Goal: Transaction & Acquisition: Purchase product/service

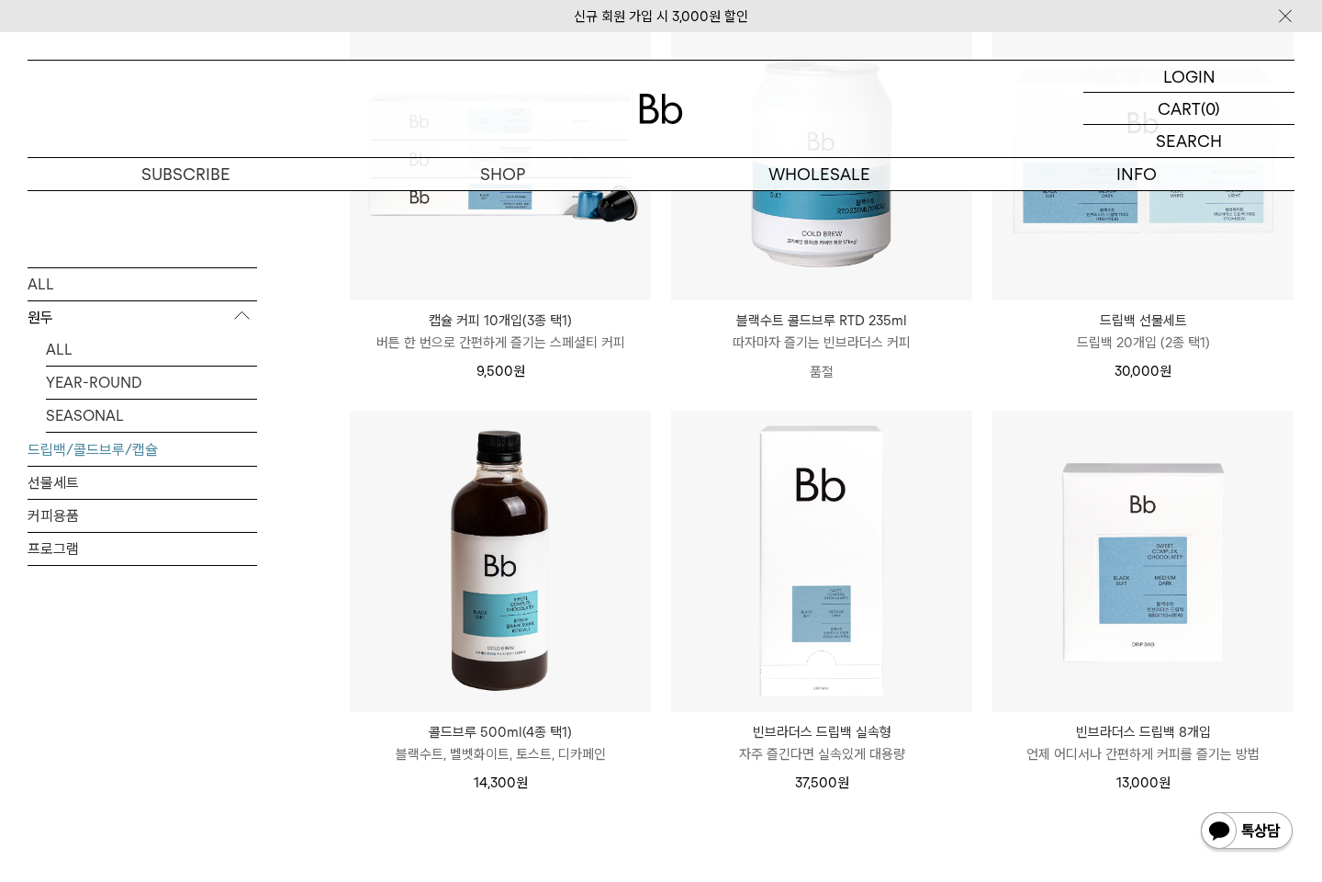
click at [505, 748] on p "블랙수트, 벨벳화이트, 토스트, 디카페인" at bounding box center [500, 754] width 301 height 22
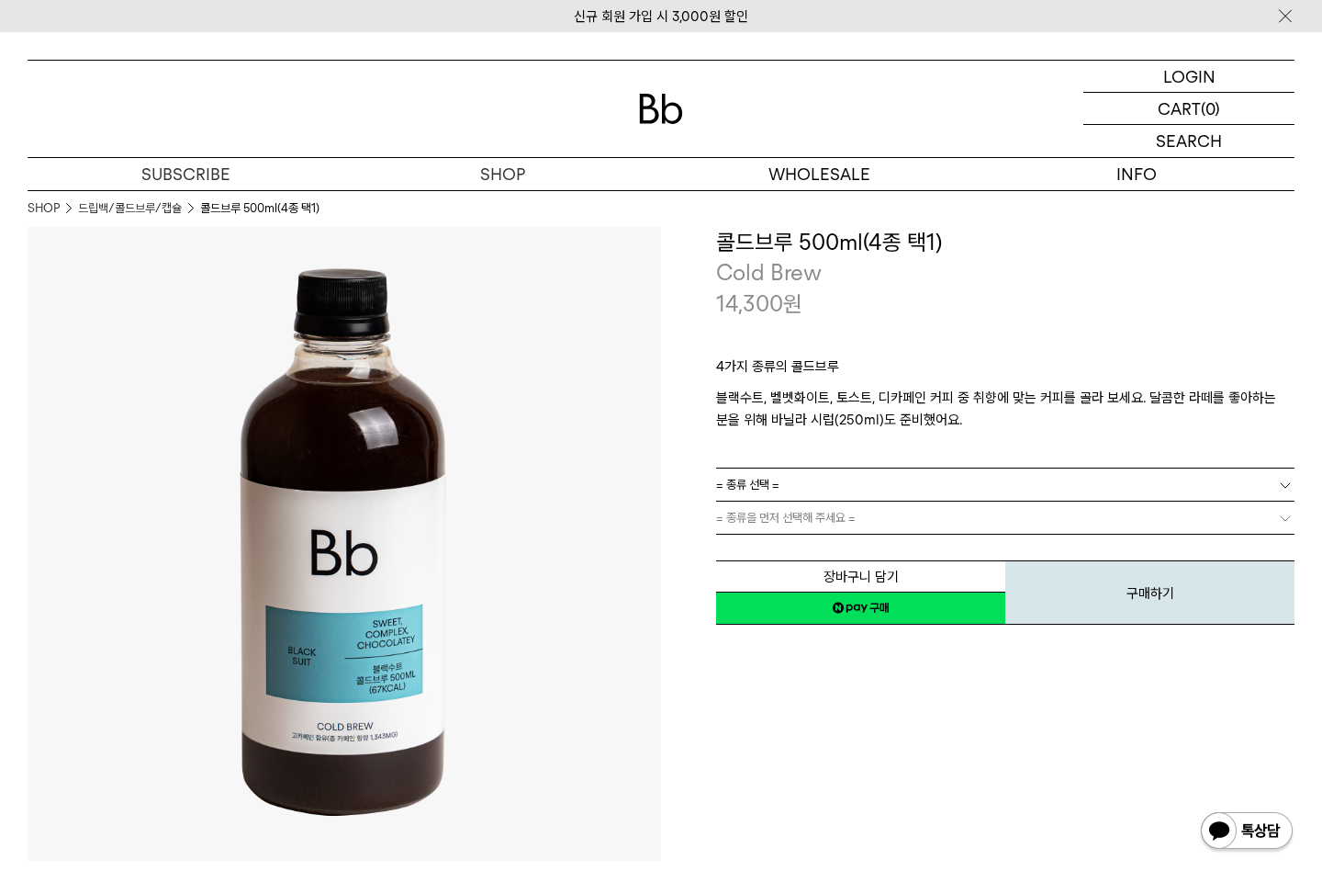
click at [992, 516] on link "= 종류을 먼저 선택해 주세요 =" at bounding box center [1005, 517] width 579 height 32
click at [1000, 485] on link "= 종류 선택 =" at bounding box center [1005, 484] width 579 height 32
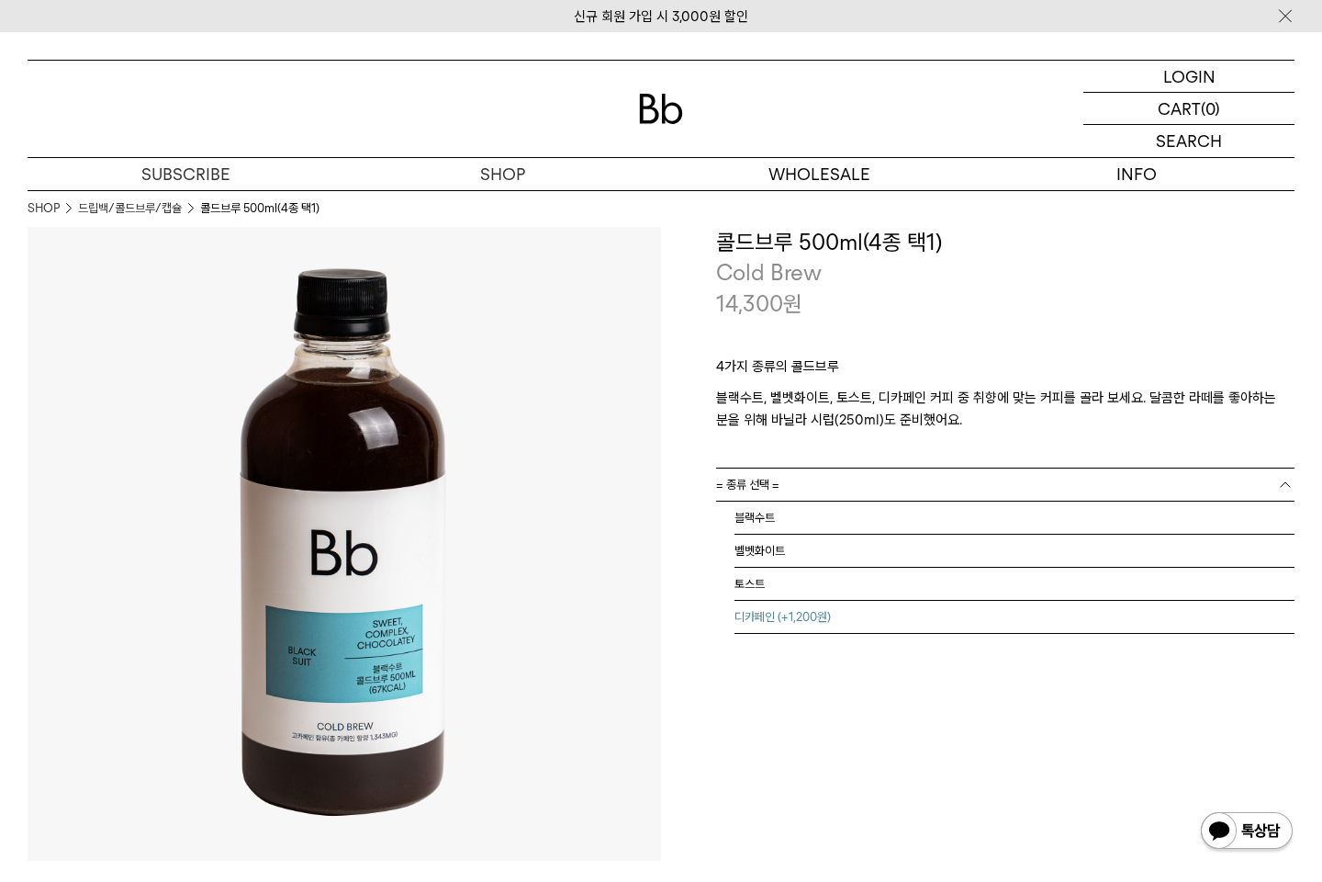
click at [842, 618] on li "디카페인 (+1,200원)" at bounding box center [1015, 617] width 560 height 33
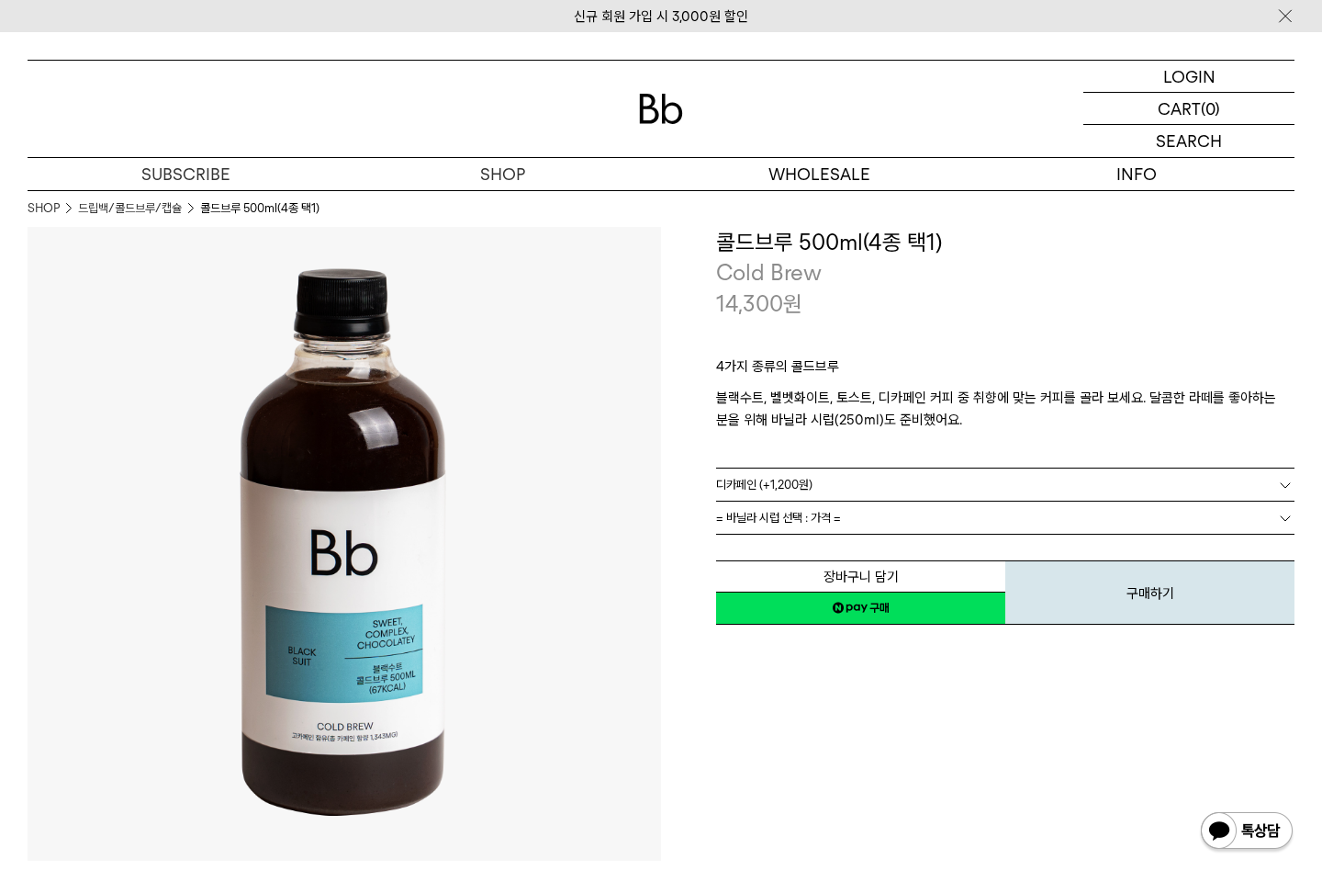
click at [911, 513] on link "= 바닐라 시럽 선택 : 가격 =" at bounding box center [1005, 517] width 579 height 32
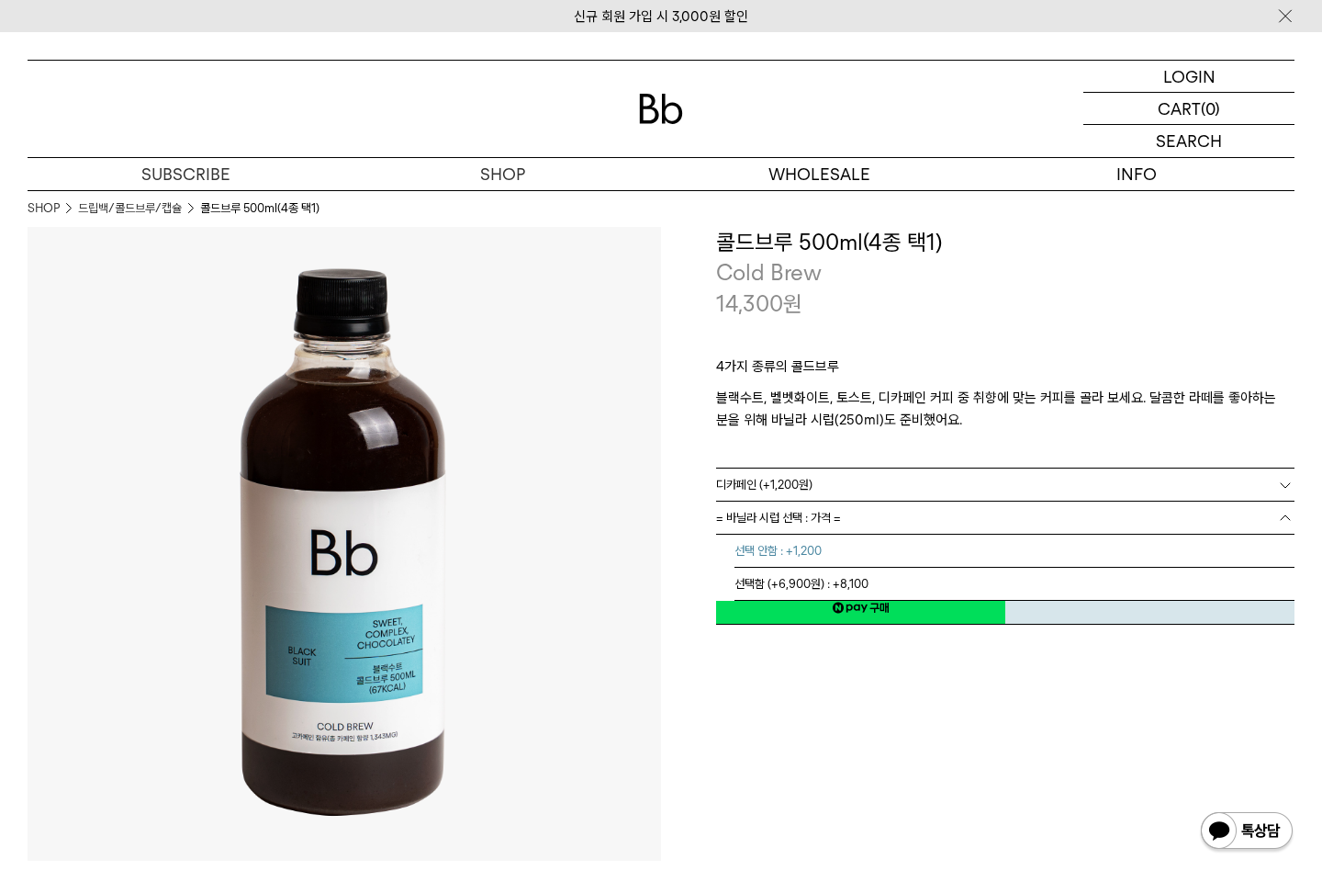
click at [896, 554] on li "선택 안함 : +1,200" at bounding box center [1015, 550] width 560 height 33
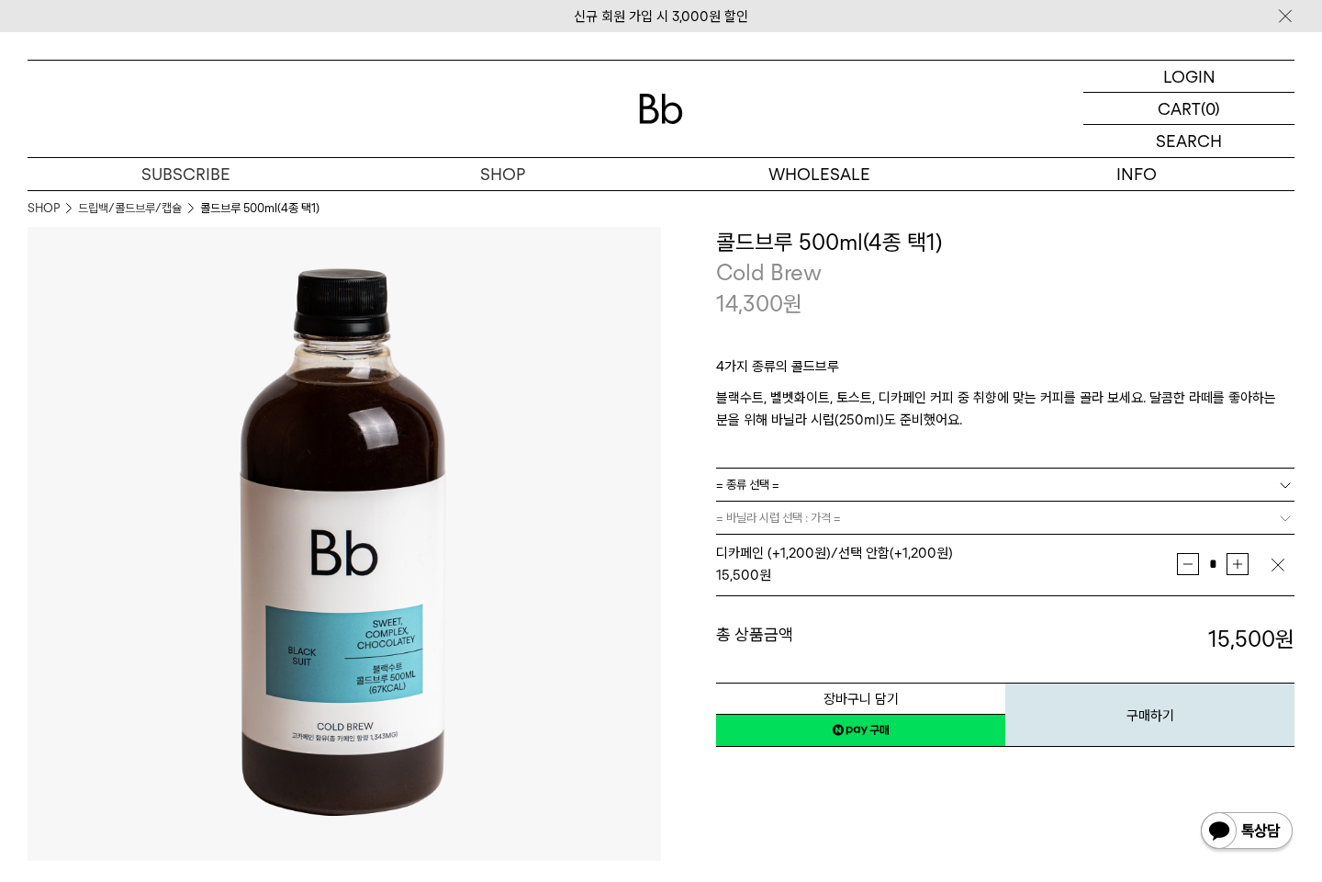
click at [1235, 562] on button "증가" at bounding box center [1238, 564] width 22 height 22
click at [1184, 564] on button "감소" at bounding box center [1188, 564] width 22 height 22
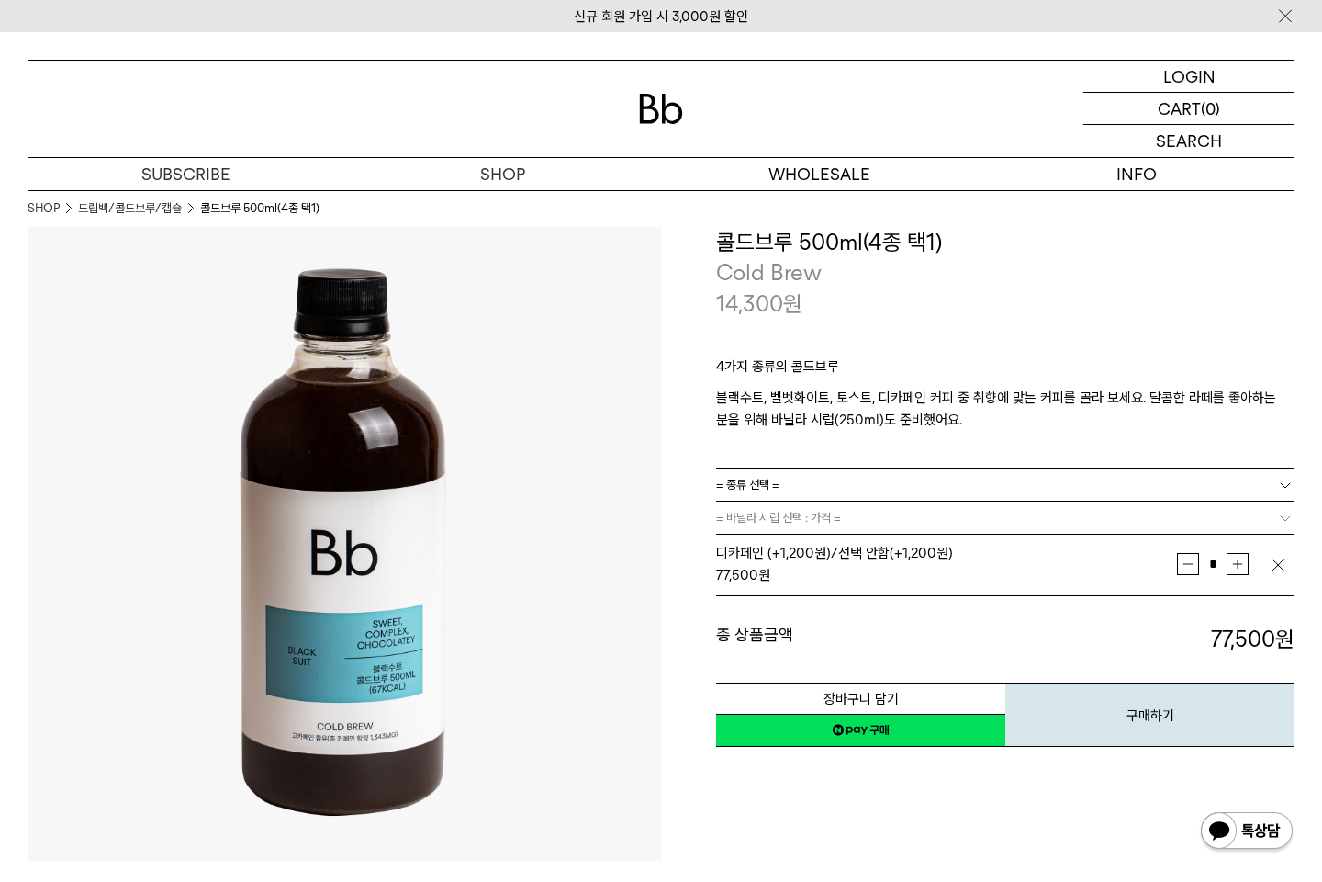
type input "*"
click at [820, 720] on link "네이버페이 구매하기" at bounding box center [860, 730] width 289 height 33
